Goal: Navigation & Orientation: Find specific page/section

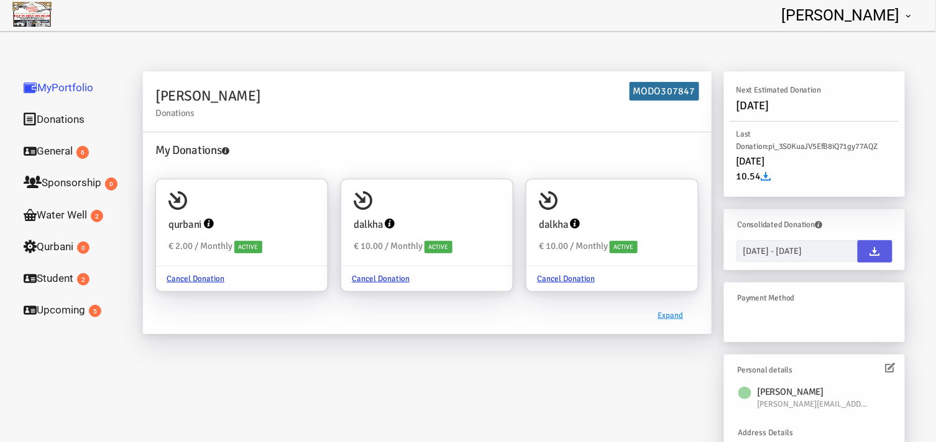
click at [79, 216] on link "Water Well 2" at bounding box center [74, 215] width 124 height 32
